Goal: Check status

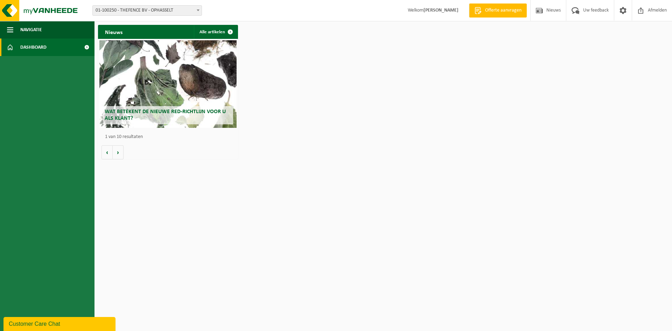
drag, startPoint x: 330, startPoint y: 169, endPoint x: 370, endPoint y: 4, distance: 170.6
click at [330, 169] on html "Vestiging: 01-100250 - THEFENCE BV - OPHASSELT 10-866327 - THEFENCE BV - OPHASS…" at bounding box center [336, 165] width 672 height 331
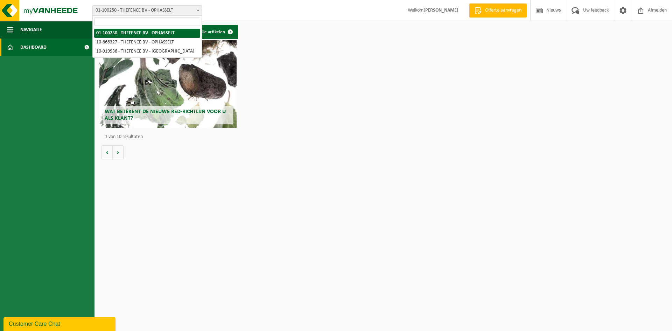
click at [169, 10] on span "01-100250 - THEFENCE BV - OPHASSELT" at bounding box center [147, 11] width 109 height 10
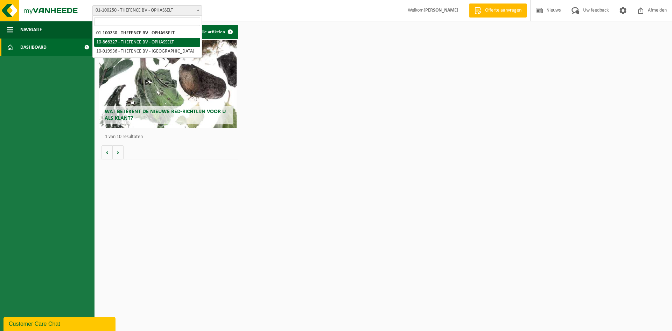
select select "102840"
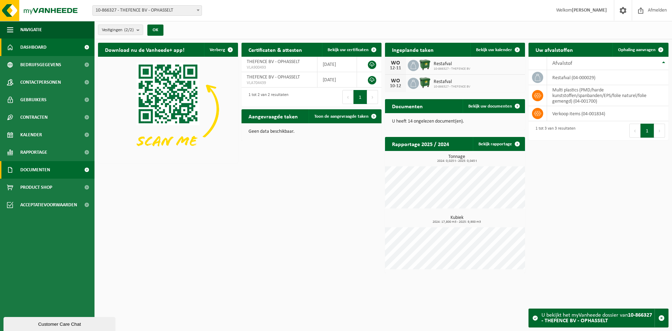
click at [47, 171] on span "Documenten" at bounding box center [35, 170] width 30 height 18
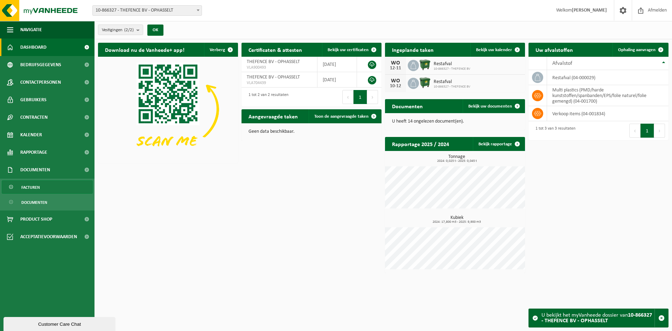
click at [39, 183] on span "Facturen" at bounding box center [30, 187] width 19 height 13
